Goal: Task Accomplishment & Management: Use online tool/utility

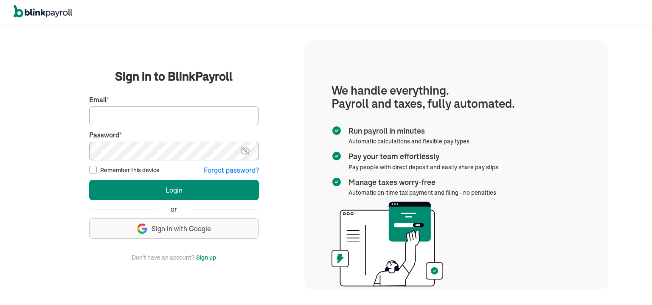
click at [202, 116] on input "Email *" at bounding box center [174, 116] width 170 height 19
type input "scott@ygeia3.com"
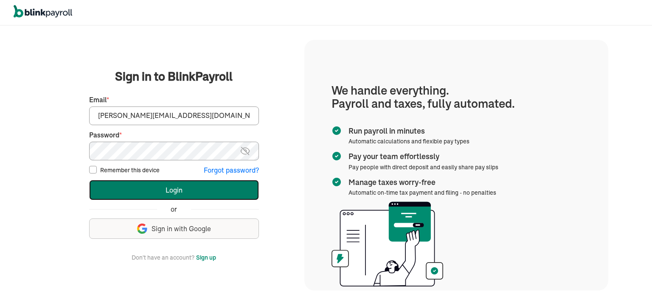
click at [164, 193] on button "Login" at bounding box center [174, 190] width 170 height 20
